Goal: Task Accomplishment & Management: Use online tool/utility

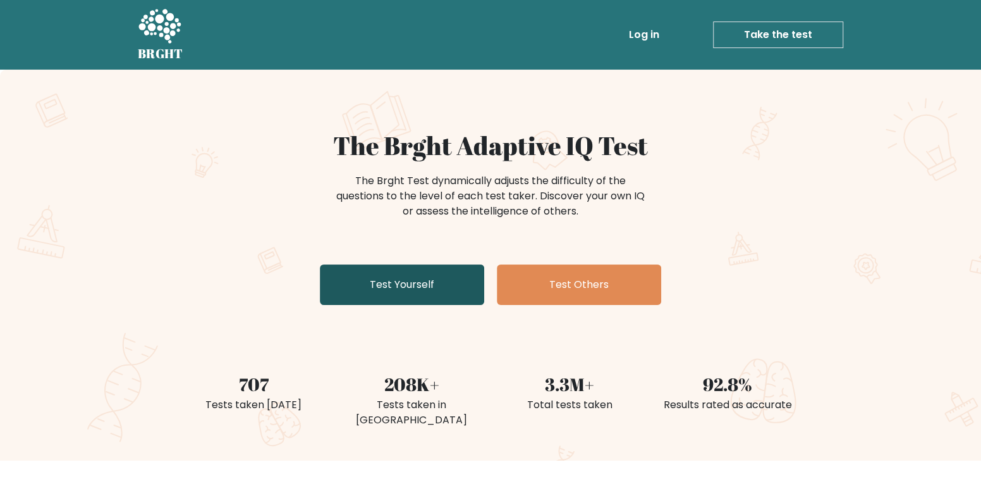
click at [457, 286] on link "Test Yourself" at bounding box center [402, 284] width 164 height 40
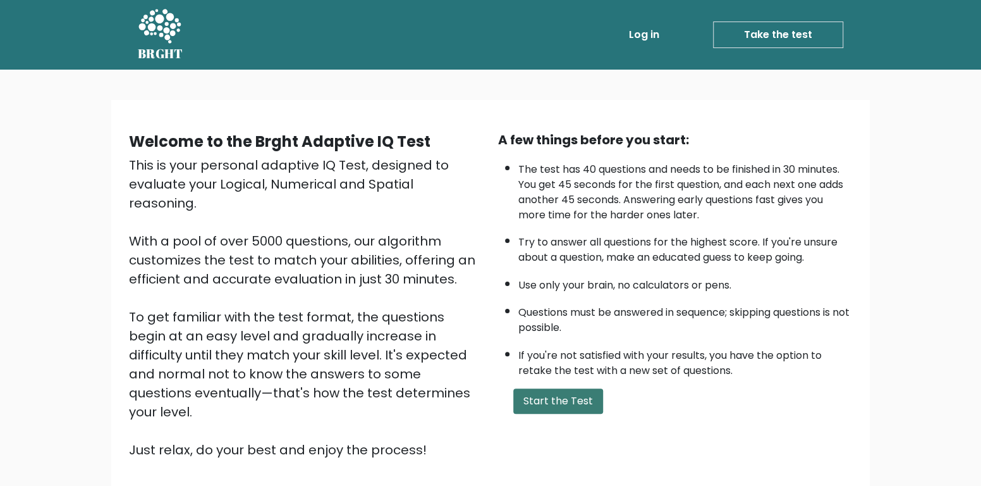
click at [567, 396] on button "Start the Test" at bounding box center [558, 400] width 90 height 25
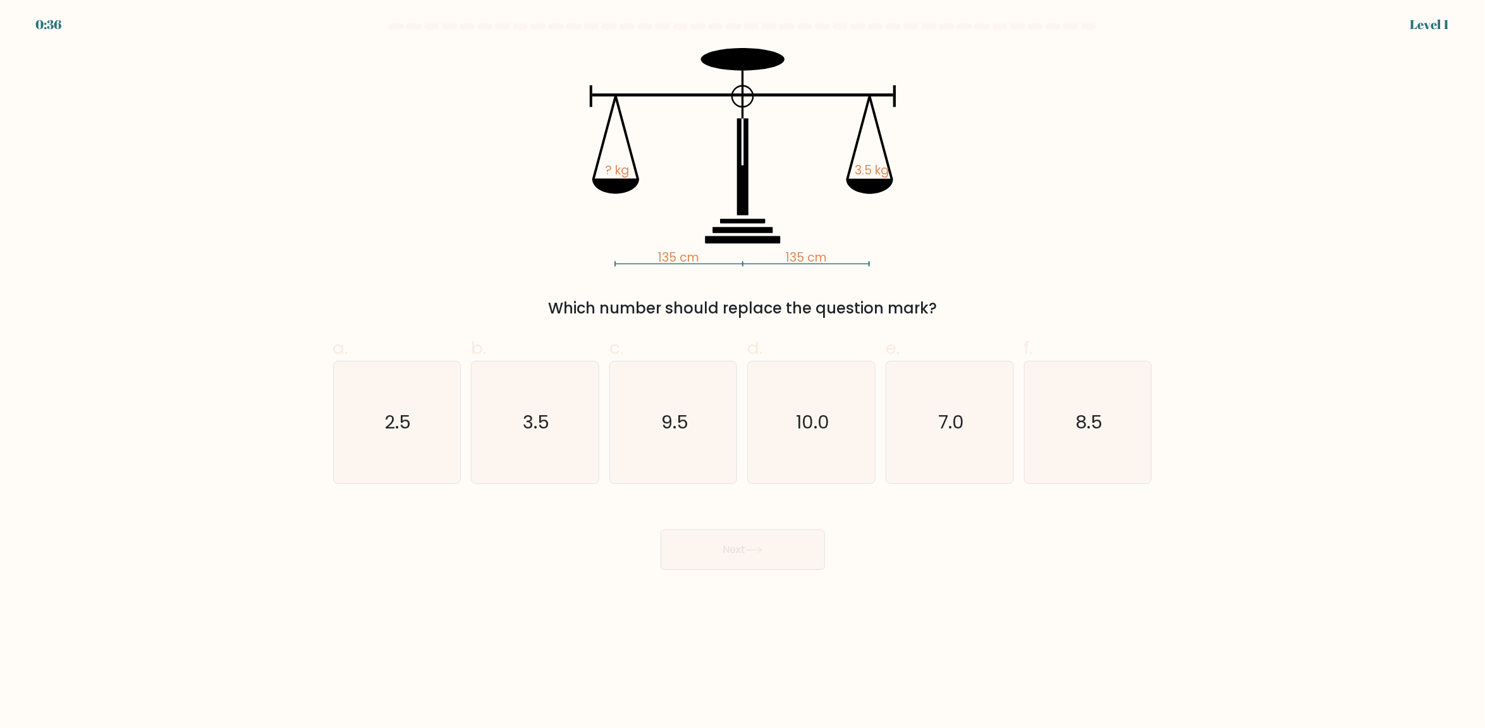
drag, startPoint x: 1201, startPoint y: 199, endPoint x: 1212, endPoint y: 188, distance: 14.8
click at [990, 188] on form at bounding box center [742, 296] width 1485 height 547
